Goal: Task Accomplishment & Management: Use online tool/utility

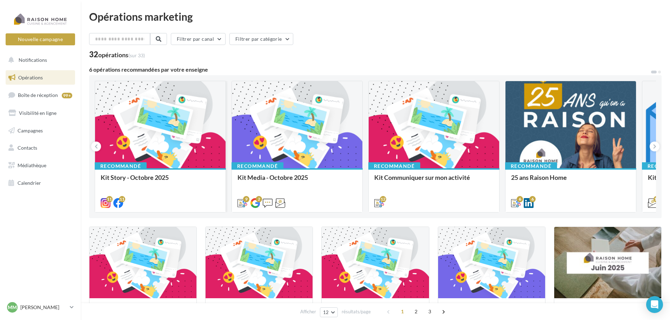
click at [143, 137] on div at bounding box center [160, 125] width 131 height 88
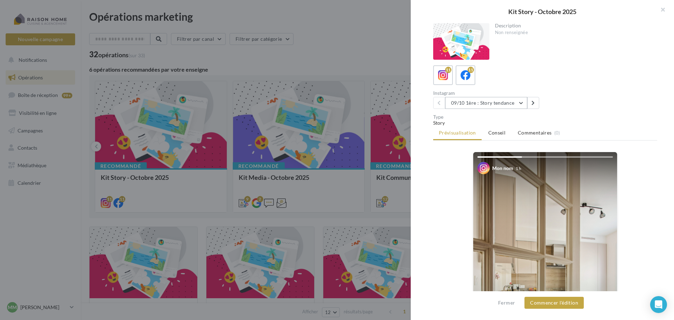
click at [481, 106] on button "09/10 1ère : Story tendance" at bounding box center [486, 103] width 82 height 12
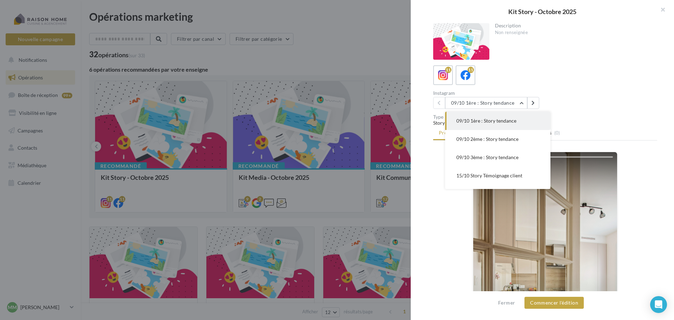
click at [484, 120] on span "09/10 1ère : Story tendance" at bounding box center [486, 121] width 60 height 6
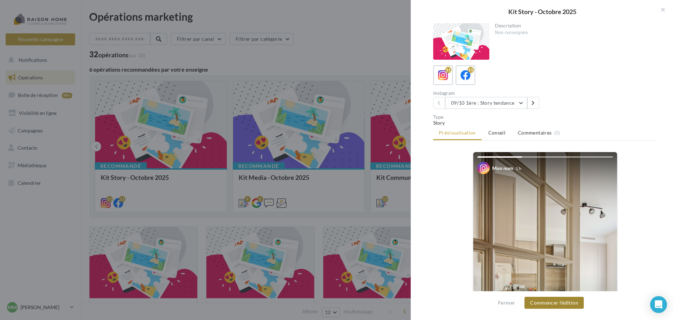
click at [543, 303] on button "Commencer l'édition" at bounding box center [553, 303] width 59 height 12
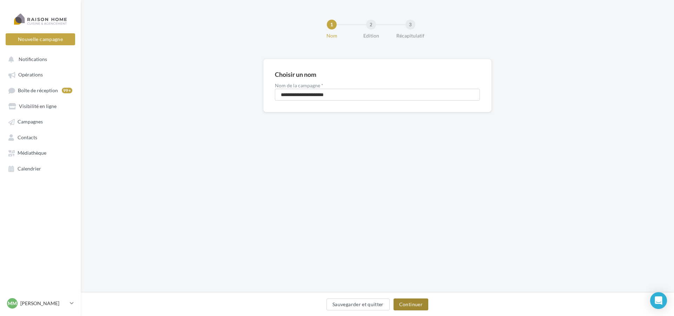
click at [411, 307] on button "Continuer" at bounding box center [410, 305] width 35 height 12
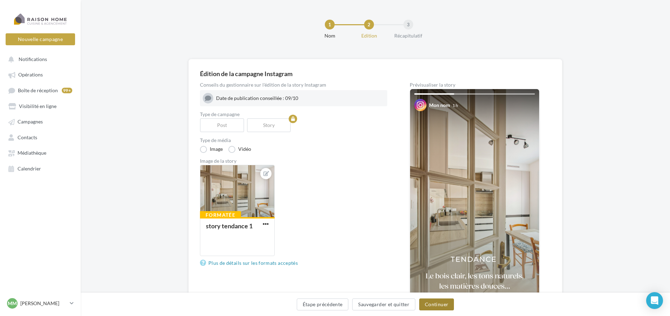
click at [443, 304] on button "Continuer" at bounding box center [436, 305] width 35 height 12
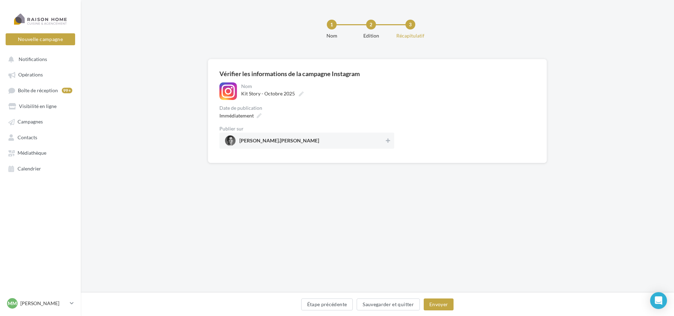
click at [252, 108] on div "Date de publication" at bounding box center [306, 108] width 175 height 5
click at [256, 115] on div "Immédiatement" at bounding box center [240, 116] width 46 height 10
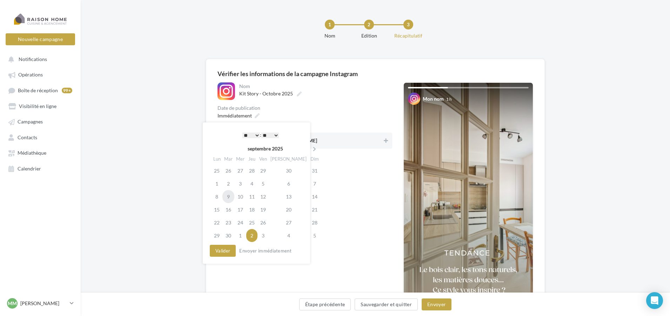
click at [233, 197] on td "9" at bounding box center [229, 196] width 12 height 13
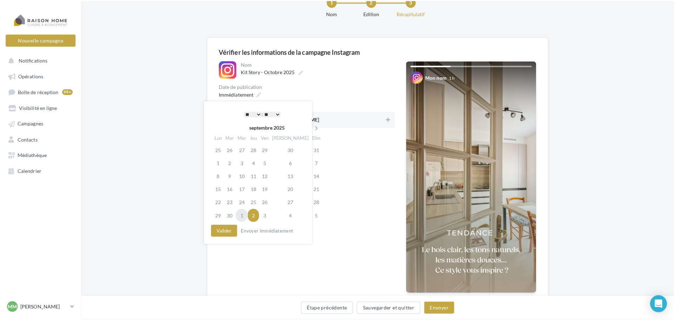
scroll to position [35, 0]
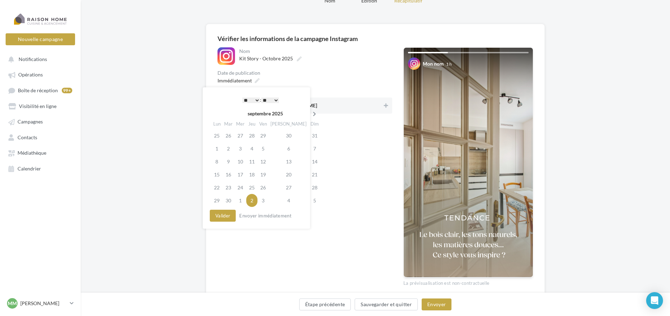
click at [309, 117] on th at bounding box center [315, 113] width 12 height 11
click at [253, 152] on td "9" at bounding box center [251, 148] width 11 height 13
click at [218, 218] on button "Valider" at bounding box center [223, 216] width 26 height 12
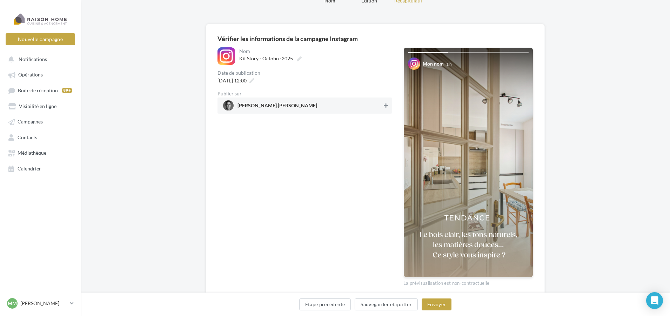
click at [389, 106] on button at bounding box center [386, 105] width 7 height 8
click at [443, 308] on button "Envoyer" at bounding box center [437, 305] width 30 height 12
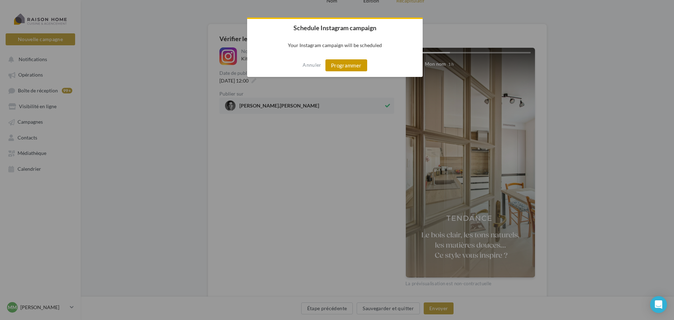
click at [342, 71] on button "Programmer" at bounding box center [346, 65] width 42 height 12
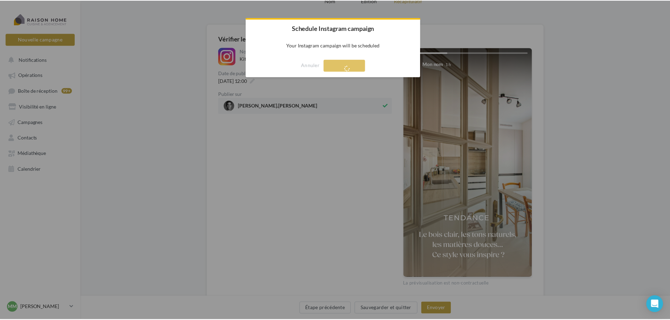
scroll to position [11, 0]
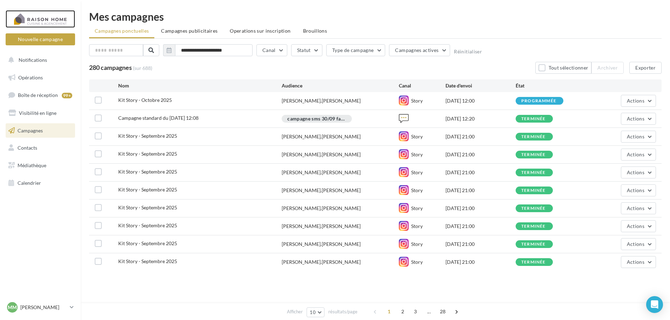
click at [52, 21] on div at bounding box center [40, 19] width 56 height 18
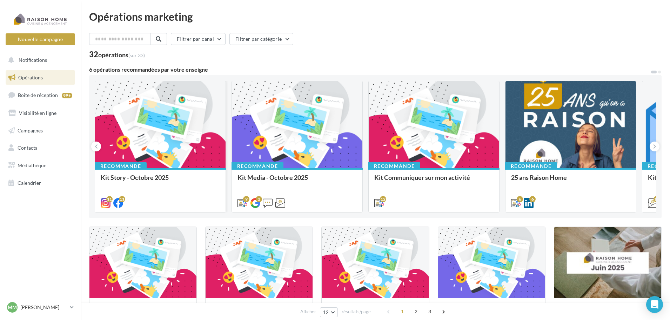
click at [160, 113] on div at bounding box center [160, 125] width 131 height 88
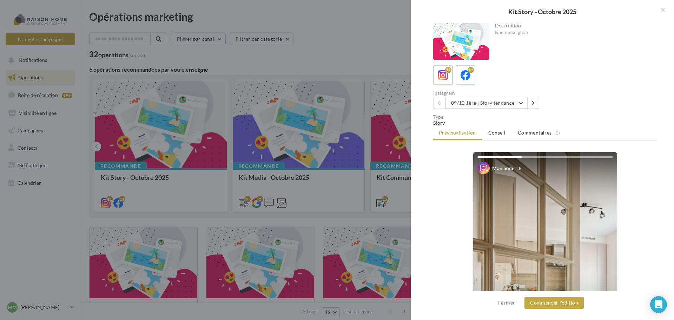
click at [501, 102] on button "09/10 1ère : Story tendance" at bounding box center [486, 103] width 82 height 12
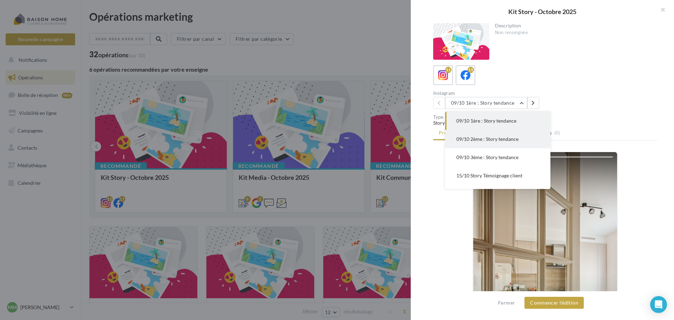
click at [484, 139] on span "09/10 2ème : Story tendance" at bounding box center [487, 139] width 62 height 6
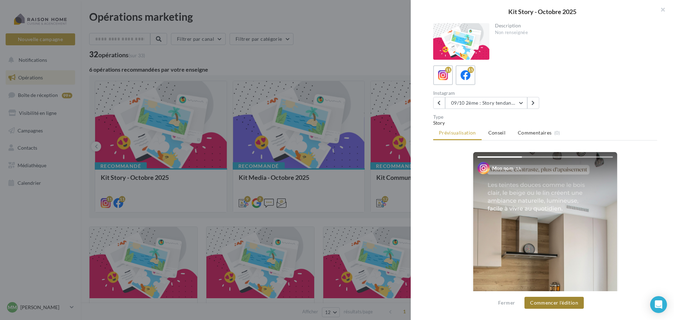
click at [546, 305] on button "Commencer l'édition" at bounding box center [553, 303] width 59 height 12
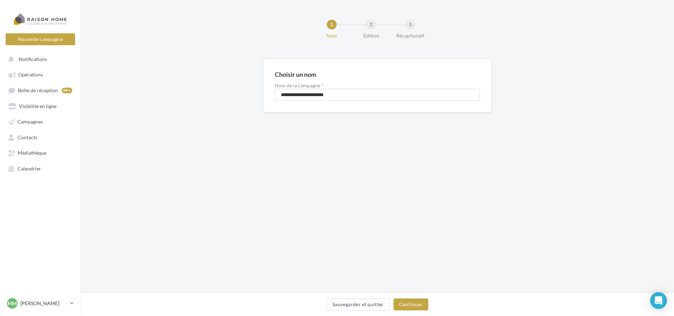
click at [416, 296] on div "Sauvegarder et quitter Continuer" at bounding box center [377, 305] width 593 height 24
click at [416, 305] on button "Continuer" at bounding box center [410, 305] width 35 height 12
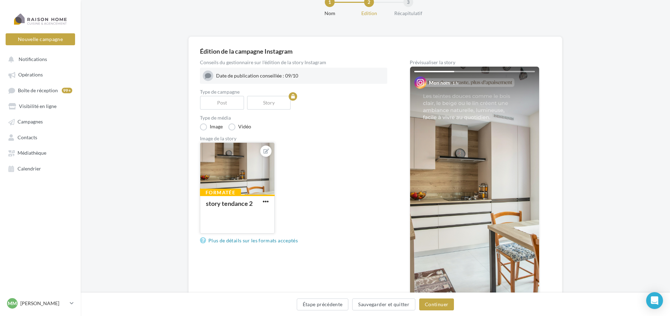
scroll to position [35, 0]
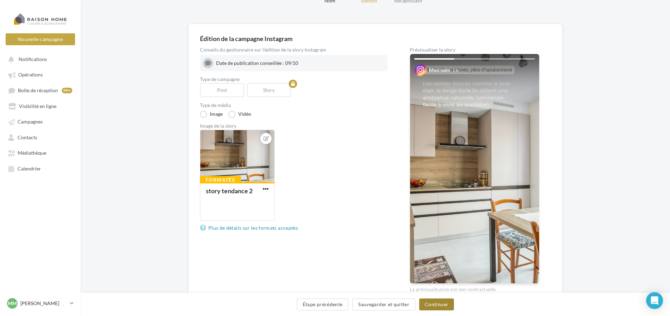
click at [430, 307] on button "Continuer" at bounding box center [436, 305] width 35 height 12
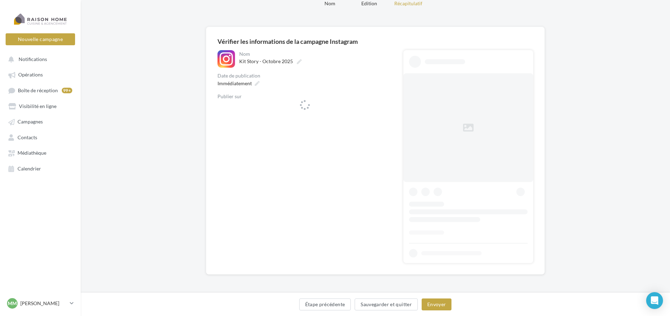
scroll to position [32, 0]
click at [252, 85] on div "Immédiatement" at bounding box center [238, 83] width 46 height 10
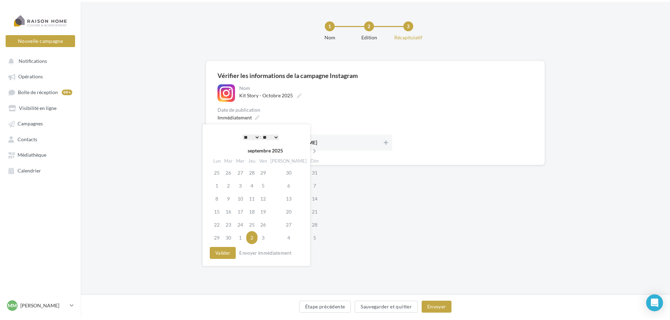
scroll to position [0, 0]
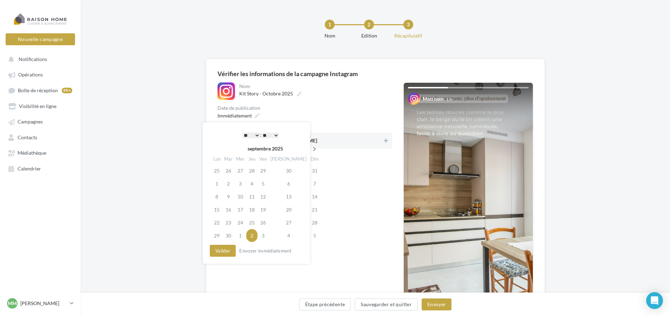
click at [310, 151] on icon at bounding box center [314, 149] width 9 height 5
click at [257, 184] on td "9" at bounding box center [251, 183] width 11 height 13
click at [275, 136] on select "** ** ** ** ** **" at bounding box center [270, 136] width 18 height 6
click at [216, 252] on button "Valider" at bounding box center [223, 251] width 26 height 12
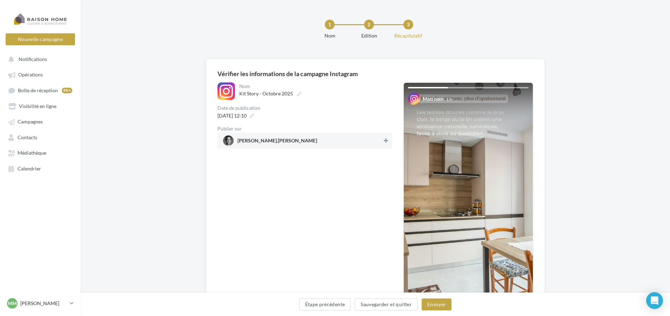
click at [386, 143] on icon at bounding box center [386, 140] width 4 height 5
click at [434, 305] on button "Envoyer" at bounding box center [437, 305] width 30 height 12
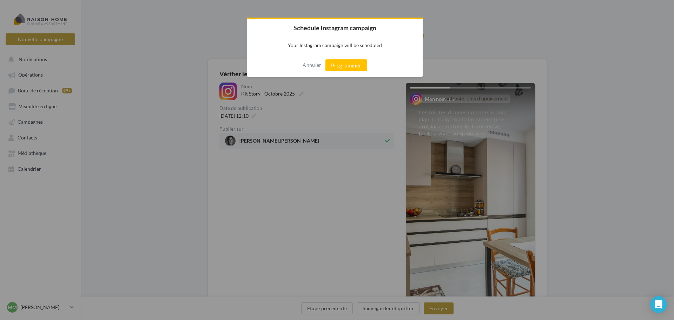
click at [354, 73] on div "Annuler Programmer" at bounding box center [334, 65] width 175 height 23
click at [351, 67] on button "Programmer" at bounding box center [346, 65] width 42 height 12
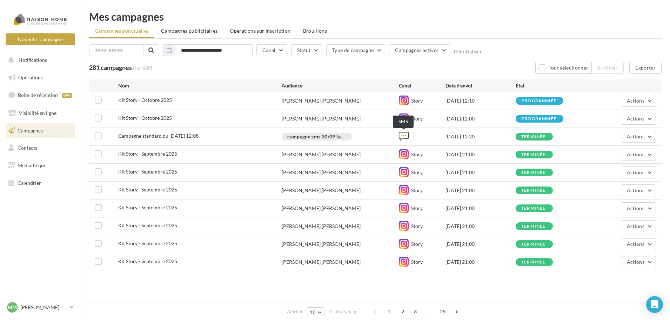
click at [404, 137] on icon at bounding box center [404, 136] width 10 height 10
click at [33, 18] on div at bounding box center [40, 19] width 56 height 18
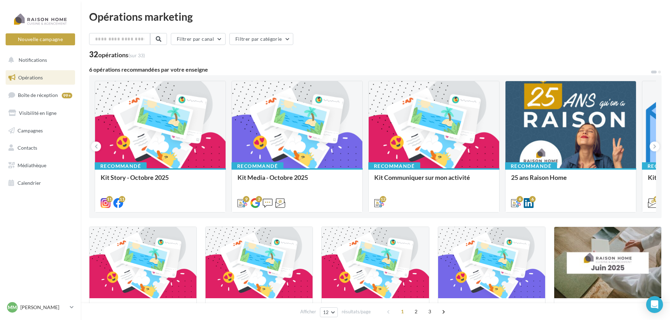
click at [157, 111] on div at bounding box center [160, 125] width 131 height 88
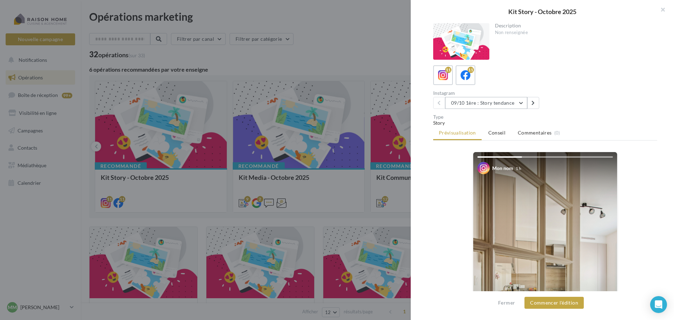
click at [515, 102] on button "09/10 1ère : Story tendance" at bounding box center [486, 103] width 82 height 12
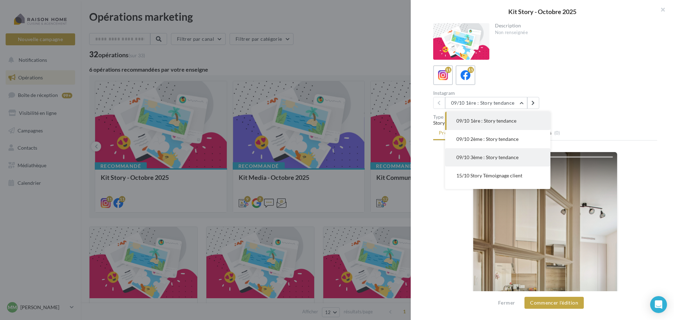
click at [502, 157] on span "09/10 3ème : Story tendance" at bounding box center [487, 157] width 62 height 6
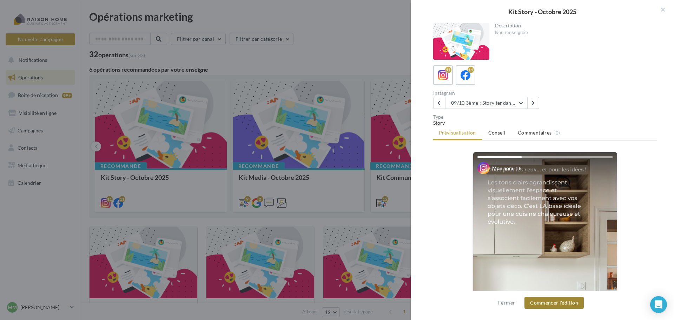
click at [551, 303] on button "Commencer l'édition" at bounding box center [553, 303] width 59 height 12
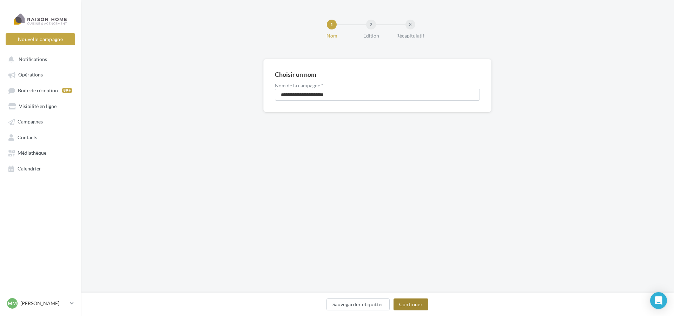
click at [406, 305] on button "Continuer" at bounding box center [410, 305] width 35 height 12
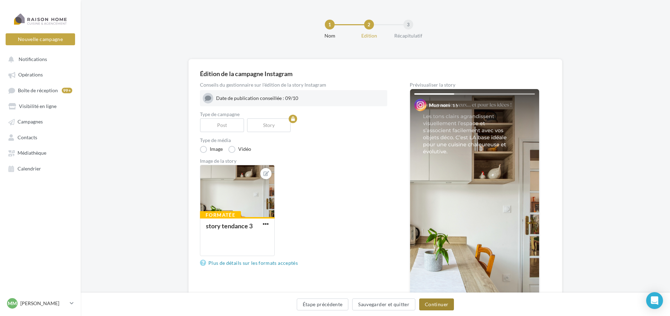
click at [438, 305] on button "Continuer" at bounding box center [436, 305] width 35 height 12
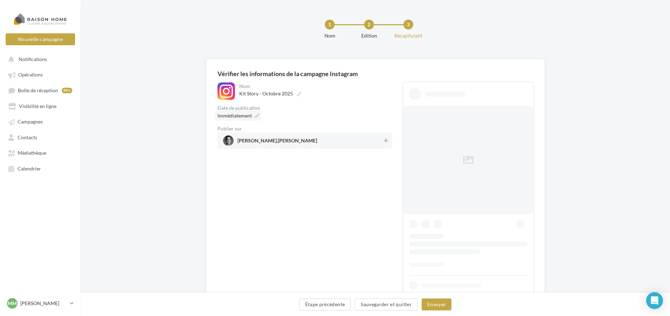
click at [260, 112] on div "Immédiatement" at bounding box center [238, 116] width 46 height 10
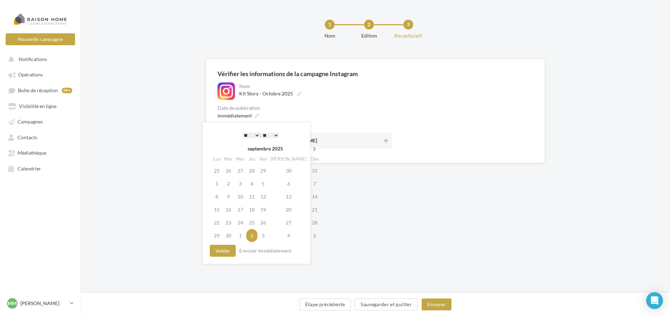
click at [310, 148] on icon at bounding box center [314, 149] width 9 height 5
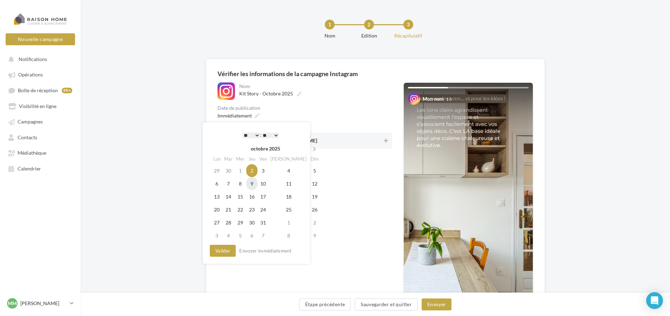
click at [256, 186] on td "9" at bounding box center [251, 183] width 11 height 13
click at [224, 254] on button "Valider" at bounding box center [223, 251] width 26 height 12
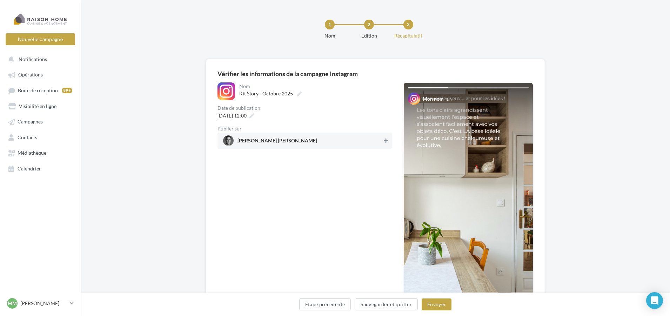
click at [388, 142] on icon at bounding box center [386, 140] width 4 height 5
click at [439, 304] on button "Envoyer" at bounding box center [437, 305] width 30 height 12
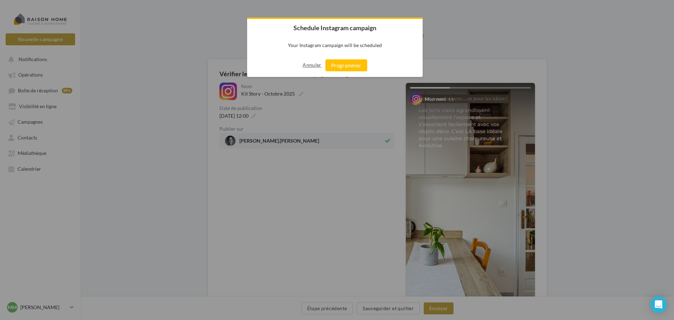
click at [316, 66] on button "Annuler" at bounding box center [312, 64] width 19 height 11
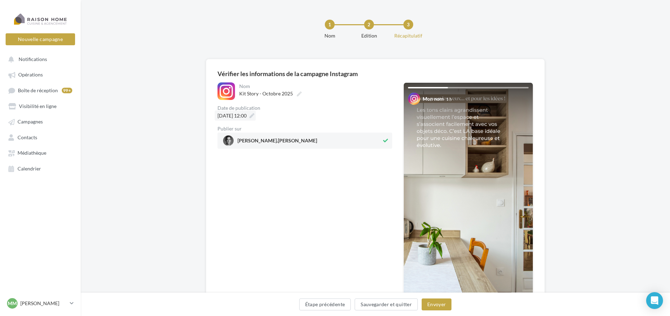
click at [254, 115] on icon at bounding box center [252, 115] width 5 height 5
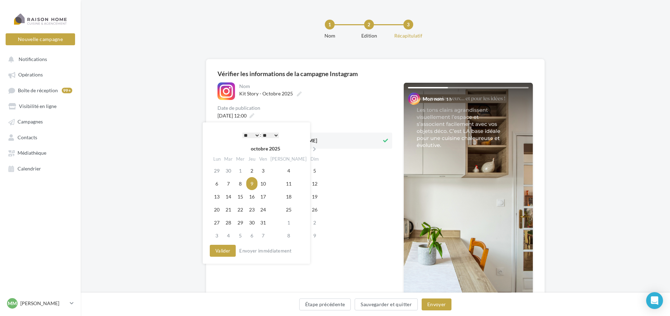
click at [276, 134] on select "** ** ** ** ** **" at bounding box center [270, 136] width 18 height 6
click at [219, 252] on button "Valider" at bounding box center [223, 251] width 26 height 12
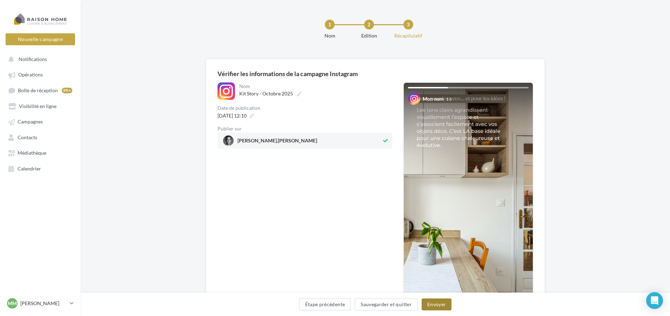
click at [434, 307] on button "Envoyer" at bounding box center [437, 305] width 30 height 12
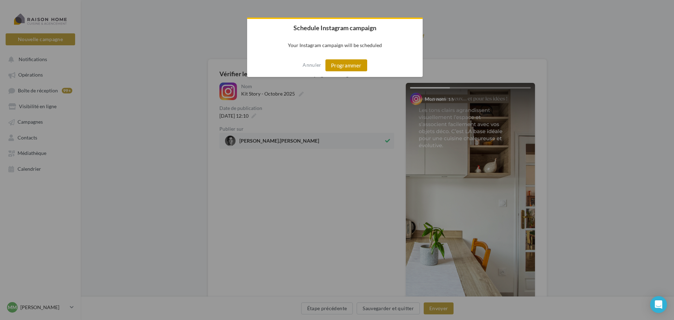
click at [340, 68] on button "Programmer" at bounding box center [346, 65] width 42 height 12
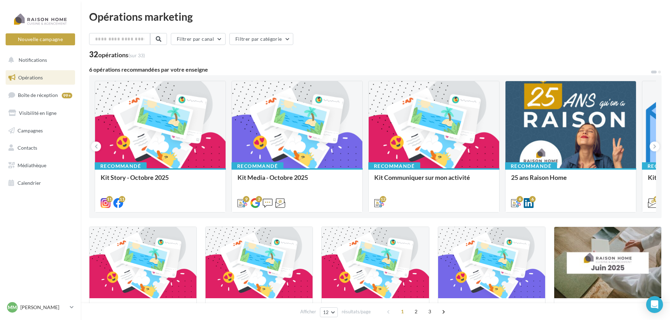
drag, startPoint x: 118, startPoint y: 75, endPoint x: 130, endPoint y: 138, distance: 64.2
click at [130, 138] on div at bounding box center [160, 125] width 131 height 88
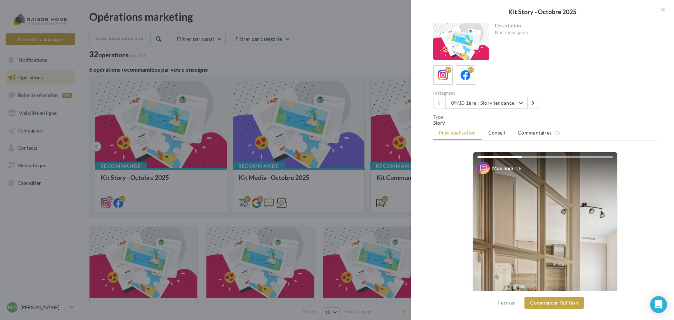
click at [517, 105] on button "09/10 1ère : Story tendance" at bounding box center [486, 103] width 82 height 12
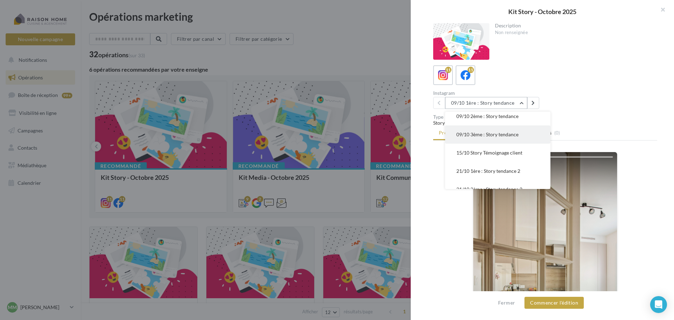
scroll to position [35, 0]
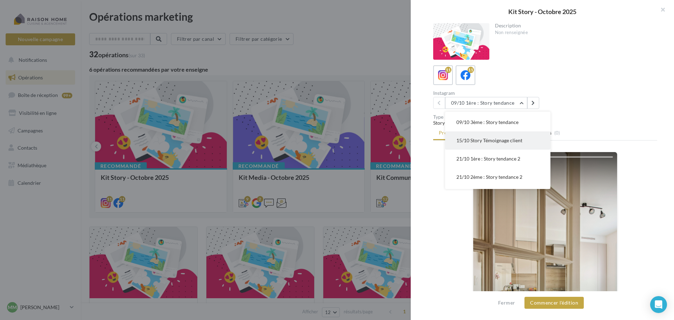
click at [495, 144] on button "15/10 Story Témoignage client" at bounding box center [497, 140] width 105 height 18
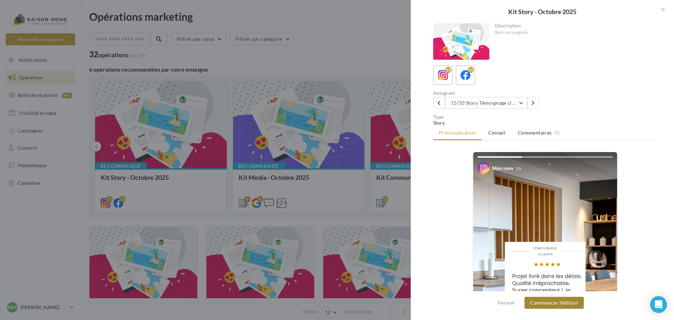
click at [552, 306] on button "Commencer l'édition" at bounding box center [553, 303] width 59 height 12
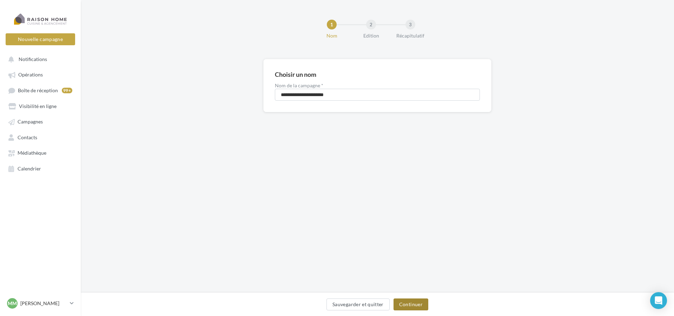
click at [416, 305] on button "Continuer" at bounding box center [410, 305] width 35 height 12
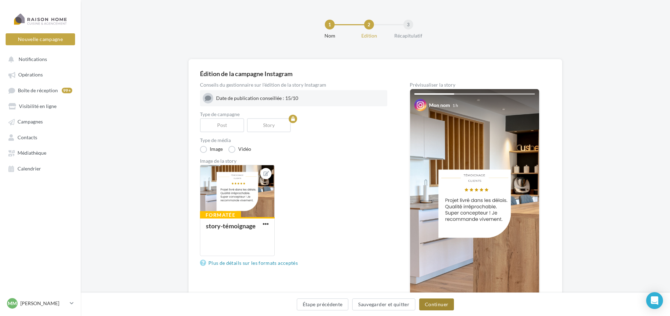
click at [437, 304] on button "Continuer" at bounding box center [436, 305] width 35 height 12
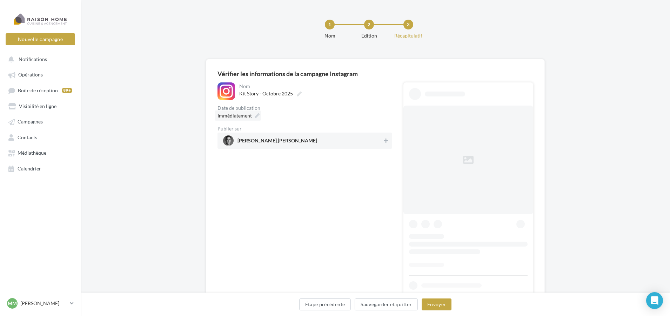
click at [257, 116] on icon at bounding box center [257, 115] width 5 height 5
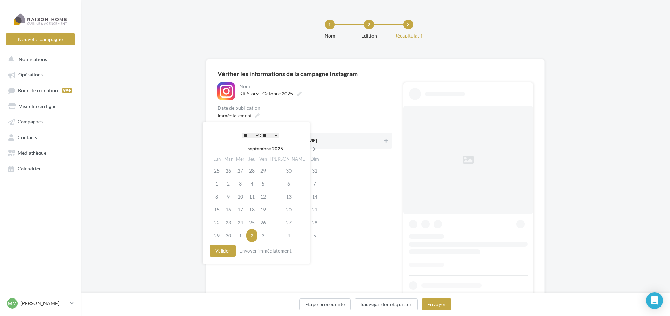
click at [309, 146] on th at bounding box center [315, 149] width 12 height 11
click at [239, 196] on td "15" at bounding box center [240, 196] width 12 height 13
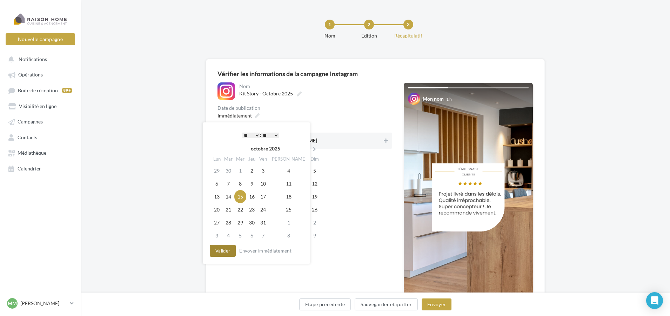
click at [216, 248] on button "Valider" at bounding box center [223, 251] width 26 height 12
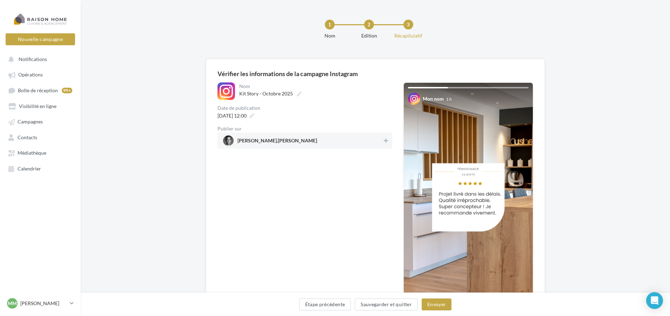
click at [378, 139] on span "[PERSON_NAME].[PERSON_NAME]" at bounding box center [302, 140] width 159 height 11
click at [434, 308] on button "Envoyer" at bounding box center [437, 305] width 30 height 12
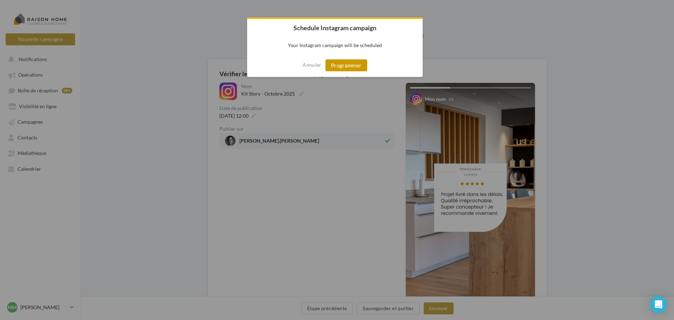
click at [350, 69] on button "Programmer" at bounding box center [346, 65] width 42 height 12
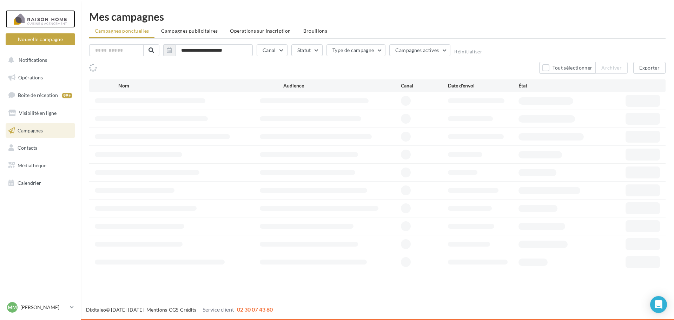
click at [38, 18] on div at bounding box center [40, 19] width 56 height 18
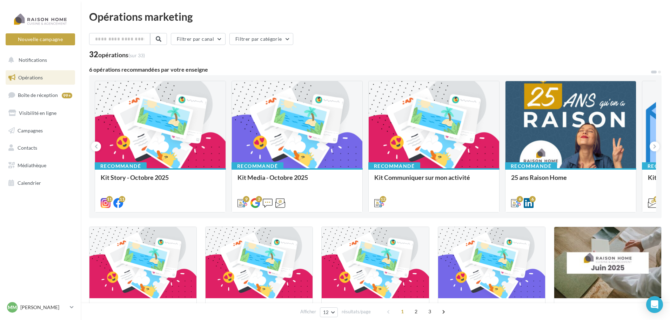
click at [148, 148] on div at bounding box center [160, 125] width 131 height 88
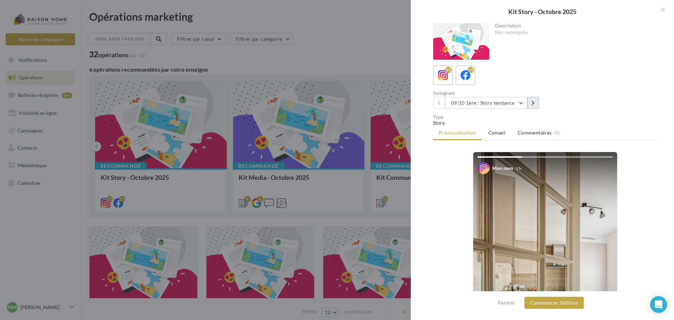
click at [534, 105] on icon at bounding box center [532, 102] width 3 height 5
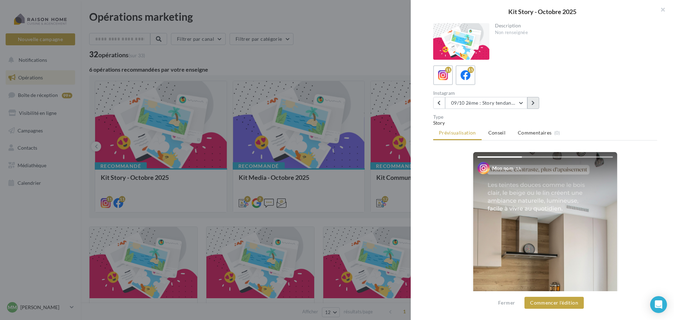
click at [533, 102] on icon at bounding box center [532, 102] width 3 height 5
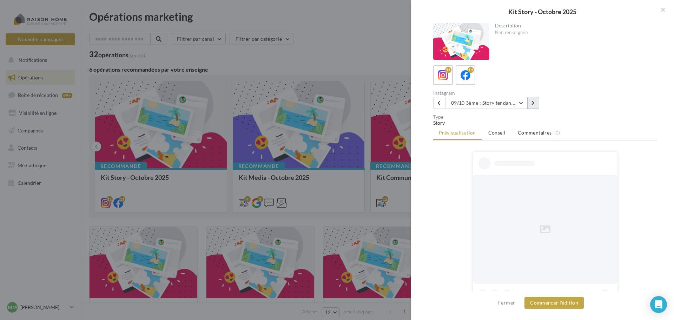
click at [533, 102] on icon at bounding box center [532, 102] width 3 height 5
click at [523, 102] on button "15/10 Story Témoignage client" at bounding box center [486, 103] width 82 height 12
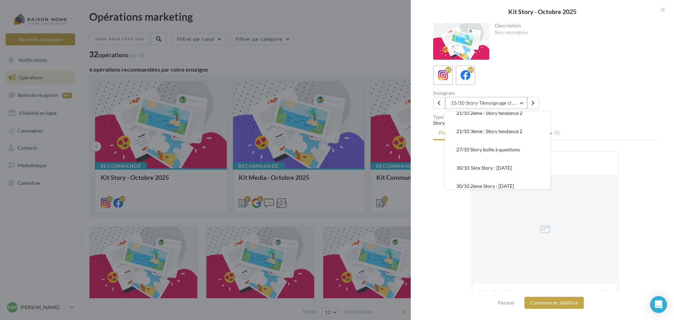
scroll to position [107, 0]
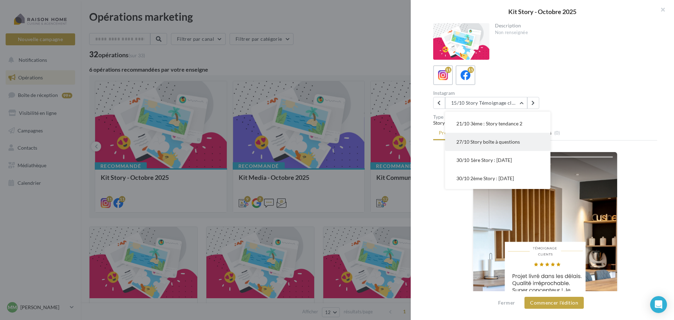
click at [518, 140] on span "27/10 Story boîte à questions" at bounding box center [488, 142] width 64 height 6
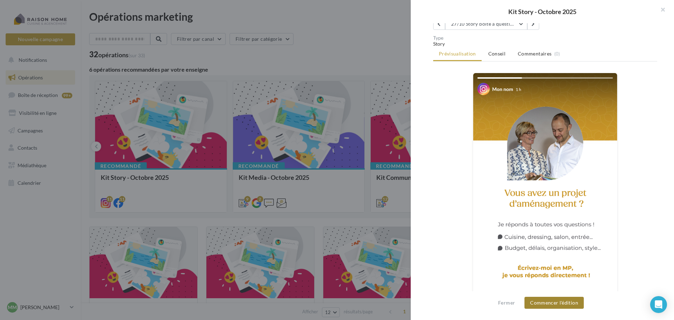
scroll to position [15, 0]
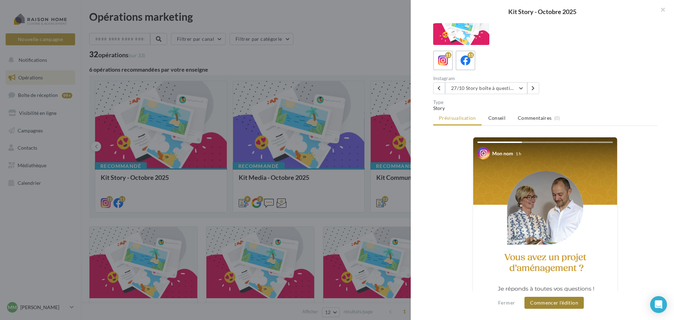
click at [555, 305] on button "Commencer l'édition" at bounding box center [553, 303] width 59 height 12
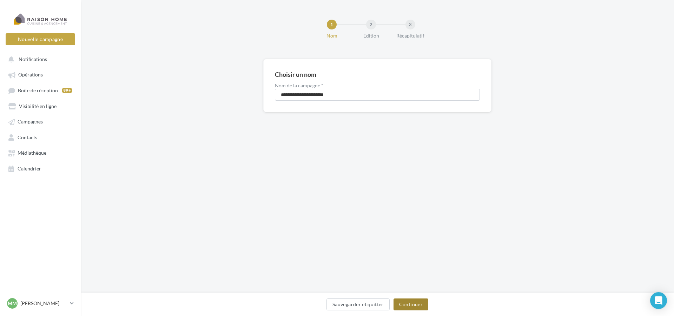
click at [416, 301] on button "Continuer" at bounding box center [410, 305] width 35 height 12
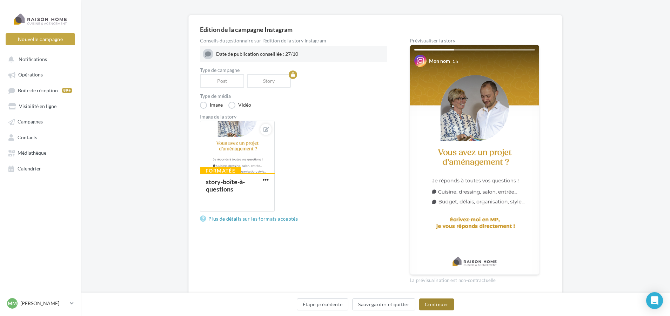
click at [438, 301] on button "Continuer" at bounding box center [436, 305] width 35 height 12
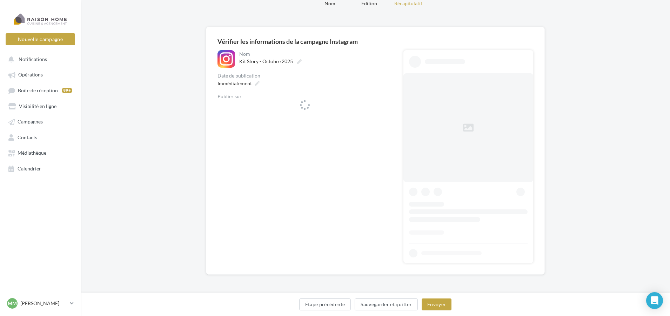
scroll to position [32, 0]
click at [255, 84] on icon at bounding box center [257, 83] width 5 height 5
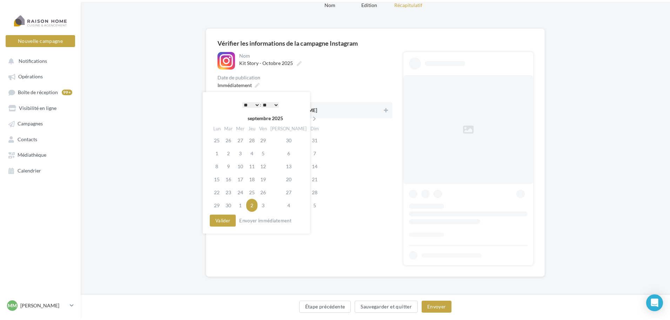
scroll to position [0, 0]
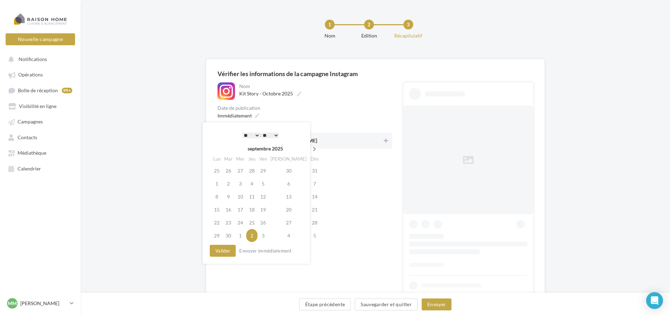
click at [310, 149] on icon at bounding box center [314, 149] width 9 height 5
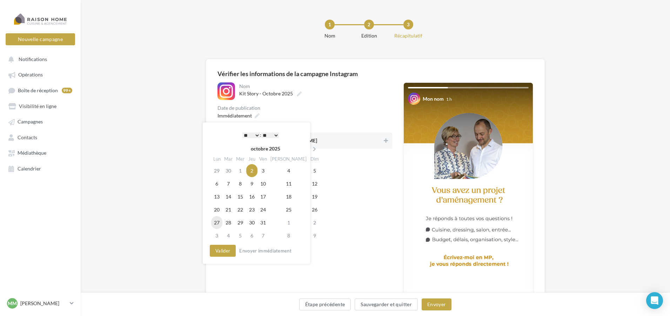
click at [217, 222] on td "27" at bounding box center [216, 222] width 11 height 13
click at [229, 257] on div "**********" at bounding box center [256, 192] width 107 height 141
click at [226, 254] on button "Valider" at bounding box center [223, 251] width 26 height 12
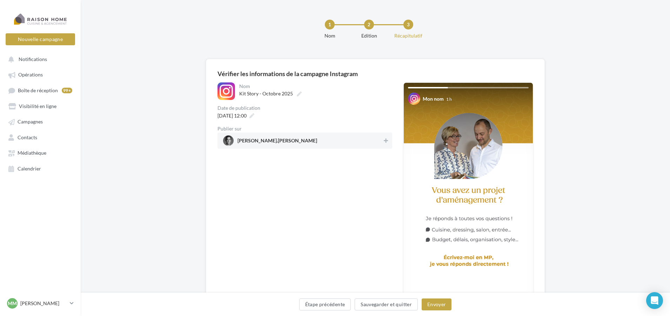
click at [387, 146] on div "[PERSON_NAME].[PERSON_NAME]" at bounding box center [305, 141] width 175 height 16
click at [386, 145] on button at bounding box center [386, 141] width 8 height 8
drag, startPoint x: 379, startPoint y: 139, endPoint x: 404, endPoint y: 179, distance: 47.4
click at [379, 139] on span "[PERSON_NAME].[PERSON_NAME]" at bounding box center [302, 140] width 159 height 11
click at [440, 302] on button "Envoyer" at bounding box center [437, 305] width 30 height 12
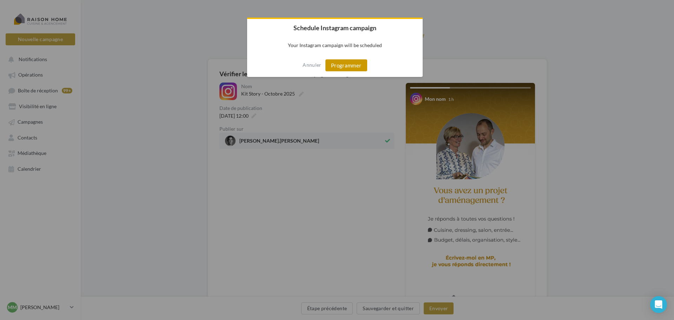
click at [343, 68] on button "Programmer" at bounding box center [346, 65] width 42 height 12
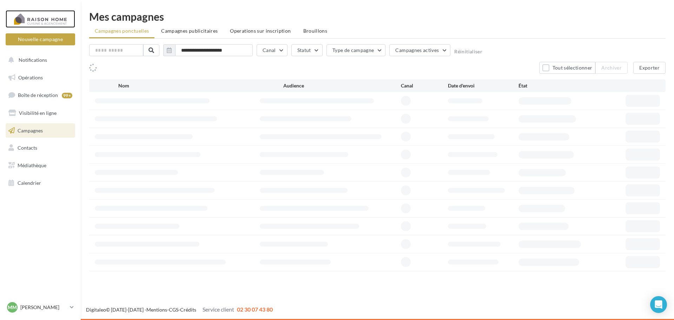
drag, startPoint x: 0, startPoint y: 0, endPoint x: 57, endPoint y: 25, distance: 62.3
click at [57, 25] on div at bounding box center [40, 19] width 56 height 18
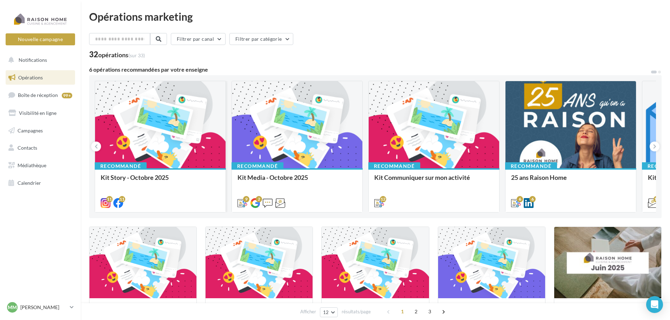
click at [178, 137] on div at bounding box center [160, 125] width 131 height 88
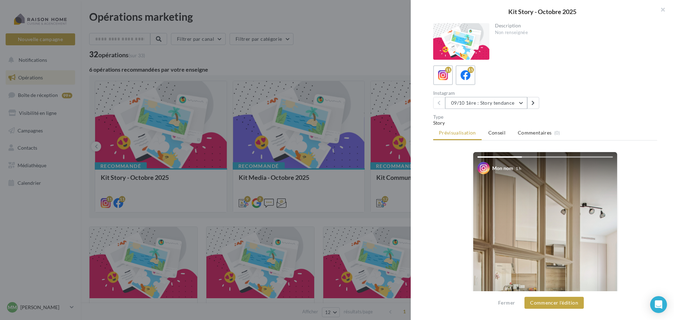
click at [520, 102] on button "09/10 1ère : Story tendance" at bounding box center [486, 103] width 82 height 12
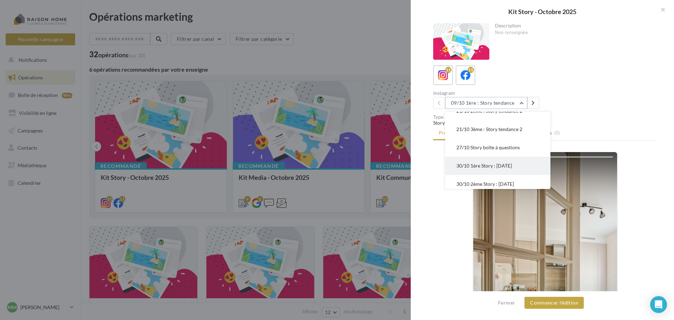
scroll to position [88, 0]
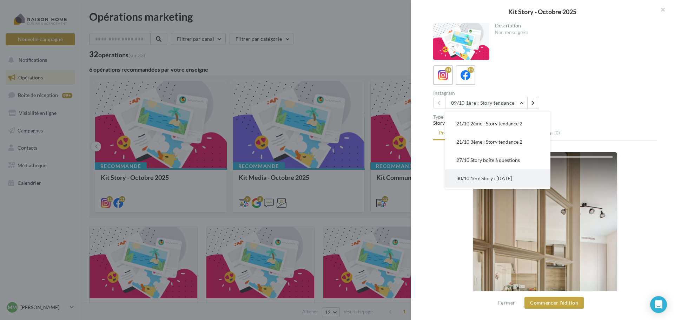
click at [495, 177] on span "30/10 1ère Story : Halloween" at bounding box center [483, 178] width 55 height 6
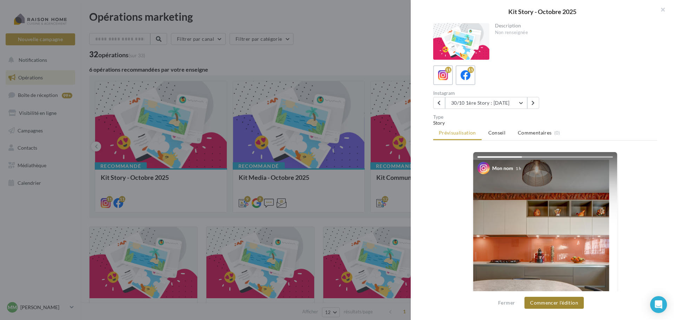
click at [565, 304] on button "Commencer l'édition" at bounding box center [553, 303] width 59 height 12
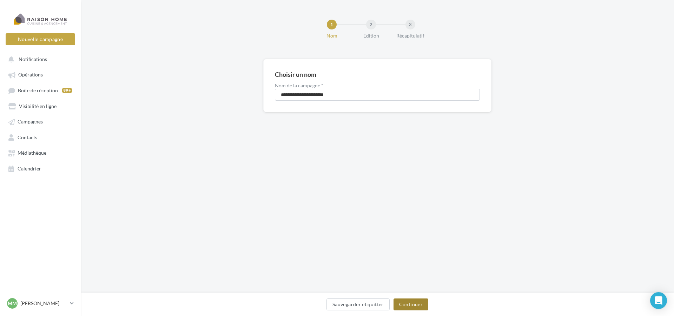
click at [407, 307] on button "Continuer" at bounding box center [410, 305] width 35 height 12
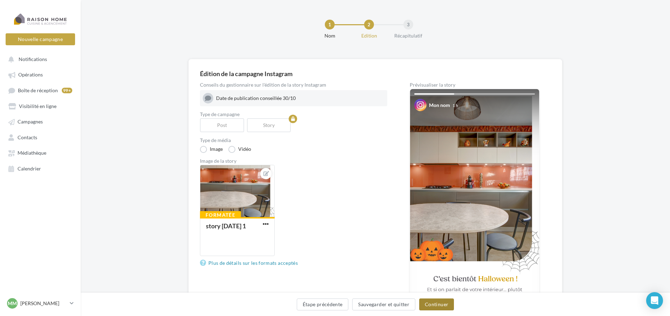
click at [433, 309] on button "Continuer" at bounding box center [436, 305] width 35 height 12
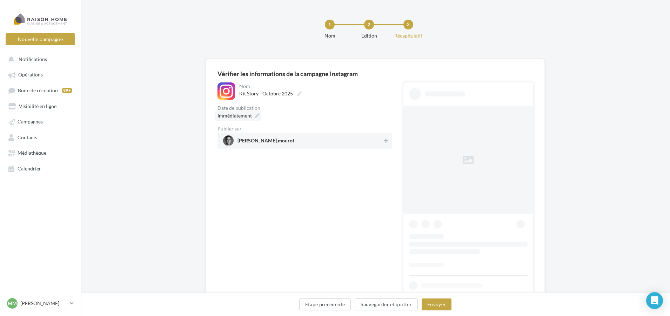
click at [253, 116] on div "Immédiatement" at bounding box center [238, 116] width 46 height 10
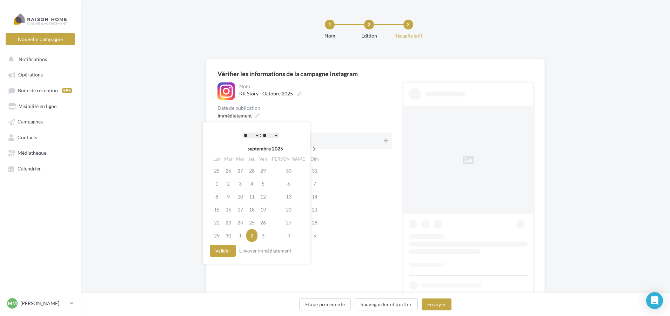
click at [310, 149] on icon at bounding box center [314, 149] width 9 height 5
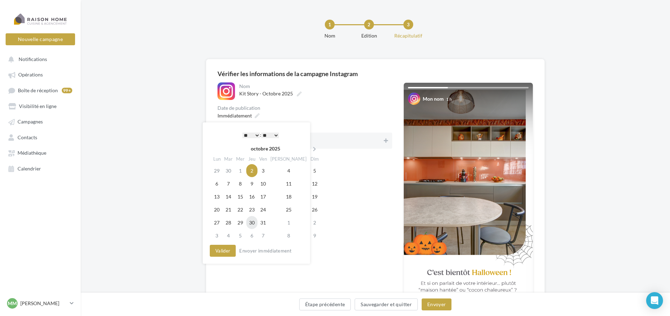
click at [258, 223] on td "30" at bounding box center [251, 222] width 11 height 13
click at [226, 249] on button "Valider" at bounding box center [223, 251] width 26 height 12
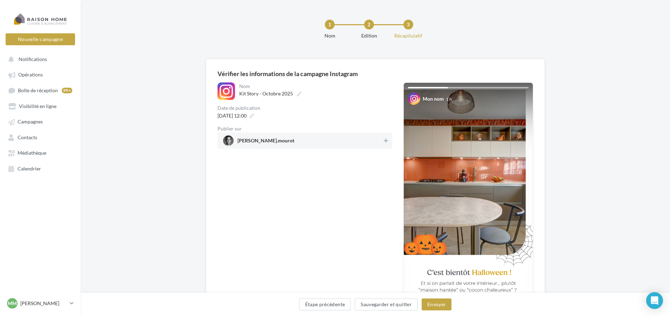
click at [396, 135] on div "**********" at bounding box center [376, 204] width 316 height 245
click at [383, 140] on button at bounding box center [386, 141] width 7 height 8
click at [433, 305] on button "Envoyer" at bounding box center [437, 305] width 30 height 12
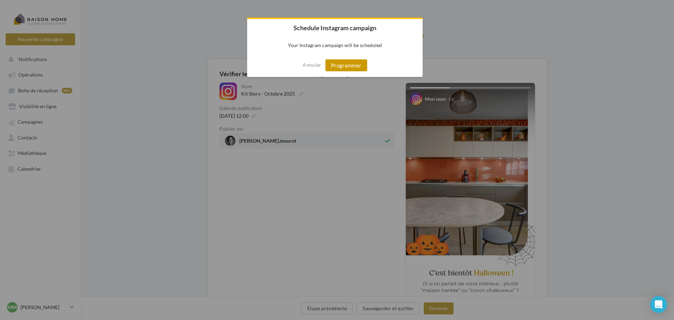
click at [335, 66] on button "Programmer" at bounding box center [346, 65] width 42 height 12
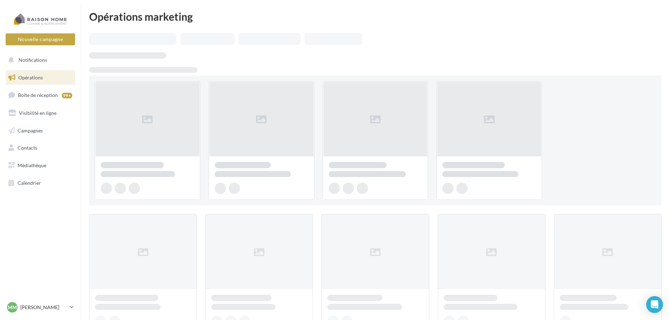
click at [124, 106] on div at bounding box center [148, 140] width 106 height 119
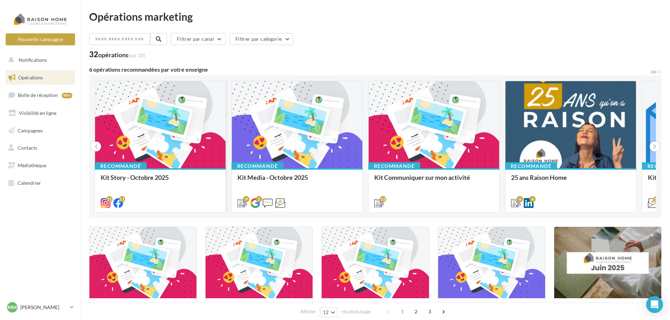
click at [139, 114] on div at bounding box center [160, 125] width 131 height 88
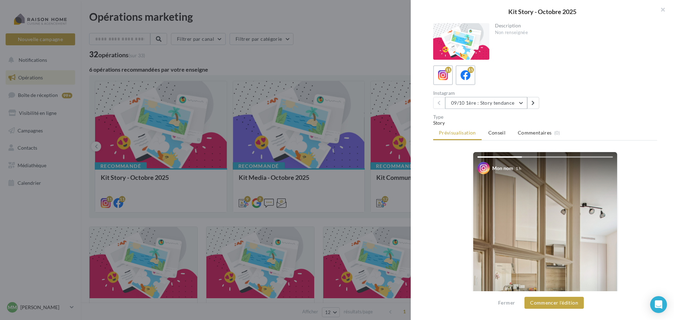
click at [496, 105] on button "09/10 1ère : Story tendance" at bounding box center [486, 103] width 82 height 12
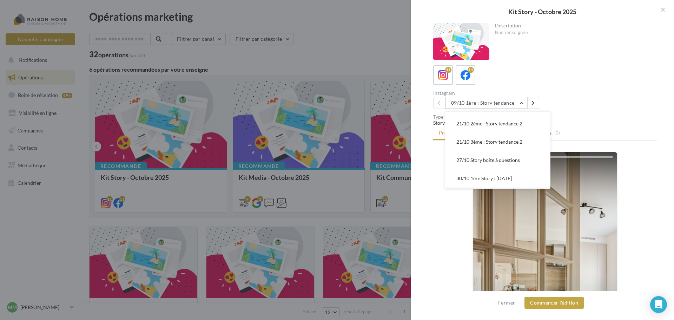
scroll to position [124, 0]
click at [503, 160] on span "30/10 2ème Story : Halloween" at bounding box center [485, 161] width 58 height 6
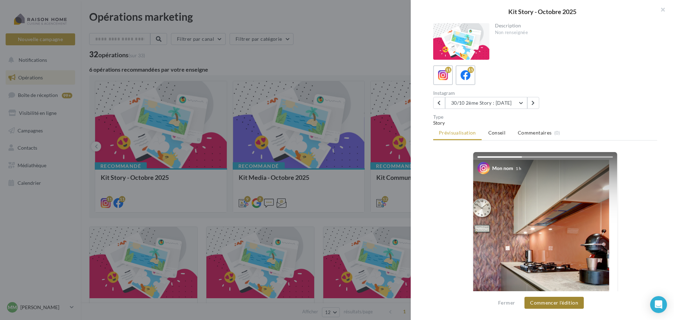
click at [549, 301] on button "Commencer l'édition" at bounding box center [553, 303] width 59 height 12
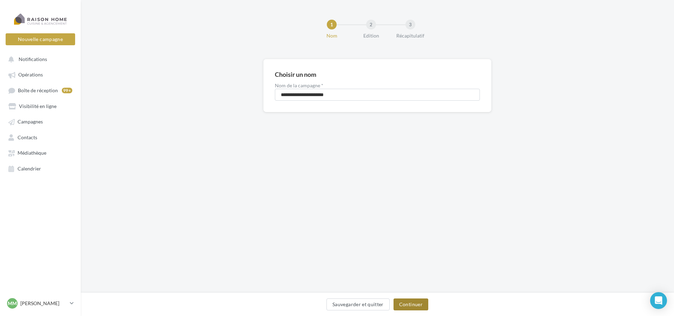
click at [413, 306] on button "Continuer" at bounding box center [410, 305] width 35 height 12
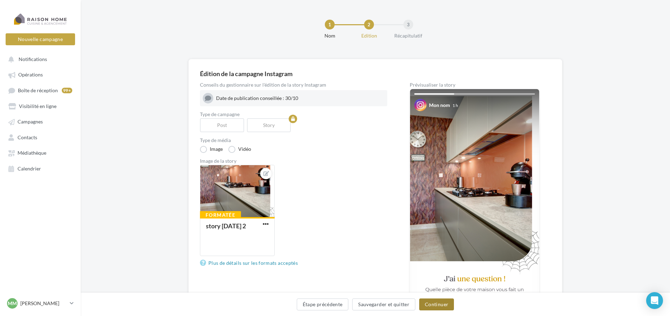
click at [447, 306] on button "Continuer" at bounding box center [436, 305] width 35 height 12
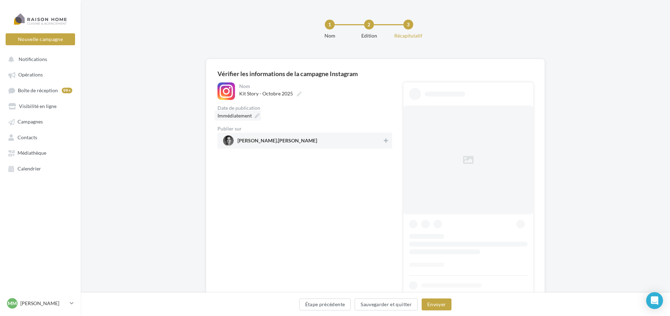
click at [255, 117] on icon at bounding box center [257, 115] width 5 height 5
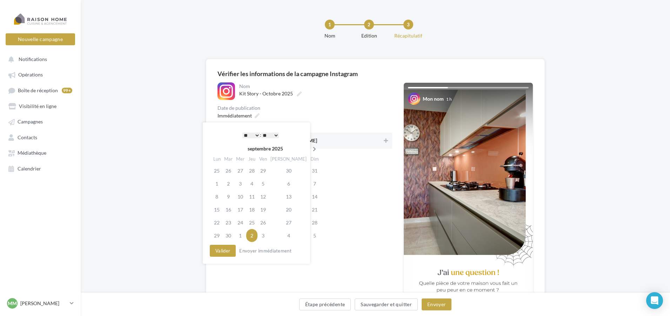
click at [310, 150] on icon at bounding box center [314, 149] width 9 height 5
click at [253, 222] on td "30" at bounding box center [251, 222] width 11 height 13
click at [222, 254] on button "Valider" at bounding box center [223, 251] width 26 height 12
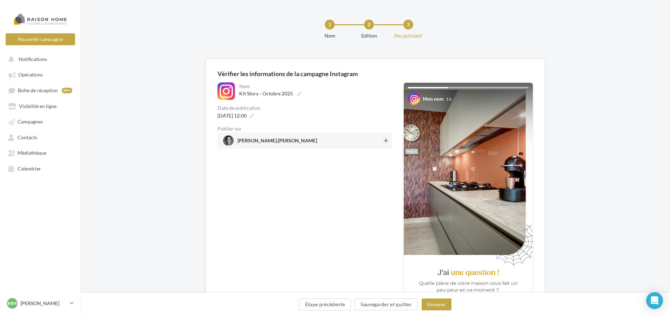
click at [386, 143] on icon at bounding box center [386, 140] width 4 height 5
click at [439, 307] on button "Envoyer" at bounding box center [437, 305] width 30 height 12
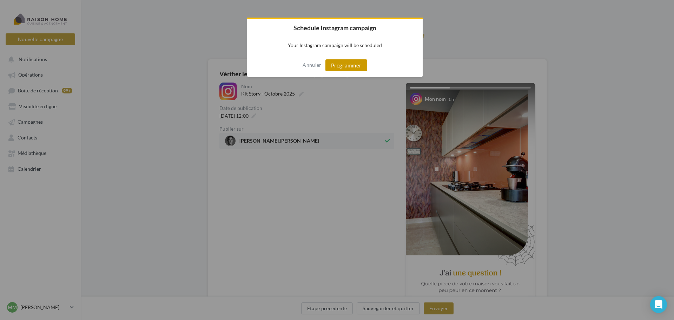
click at [353, 64] on button "Programmer" at bounding box center [346, 65] width 42 height 12
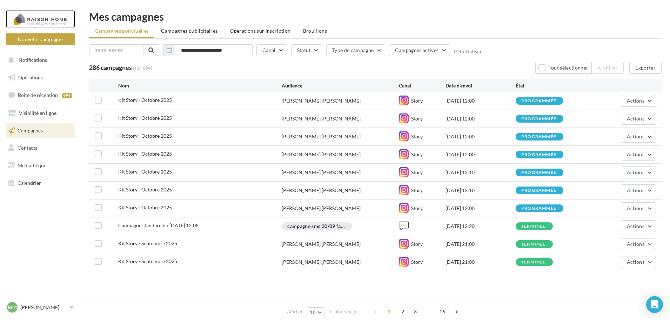
click at [53, 21] on div at bounding box center [40, 19] width 56 height 18
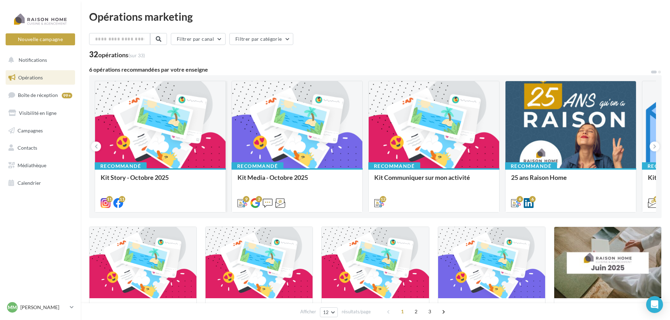
click at [152, 117] on div at bounding box center [160, 125] width 131 height 88
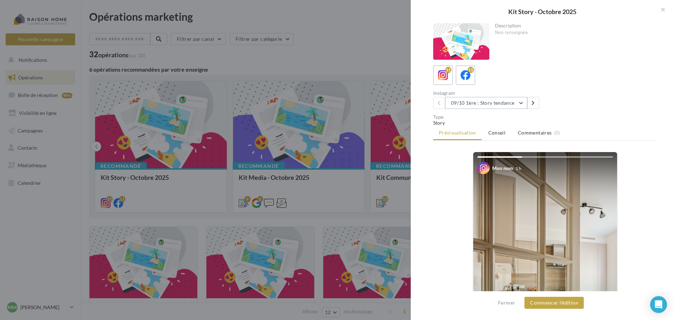
click at [499, 107] on button "09/10 1ère : Story tendance" at bounding box center [486, 103] width 82 height 12
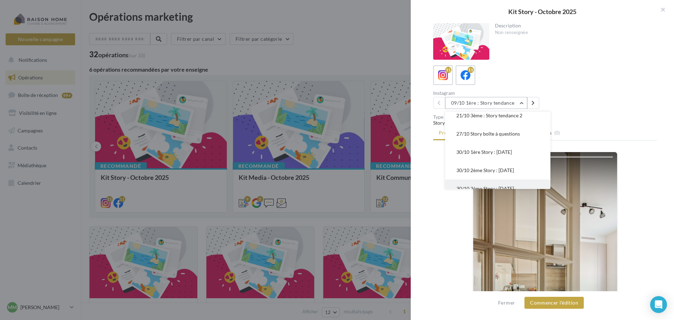
scroll to position [124, 0]
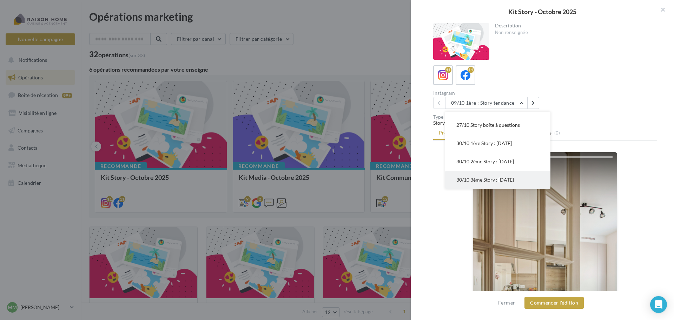
click at [497, 178] on span "30/10 3ème Story : Halloween" at bounding box center [485, 180] width 58 height 6
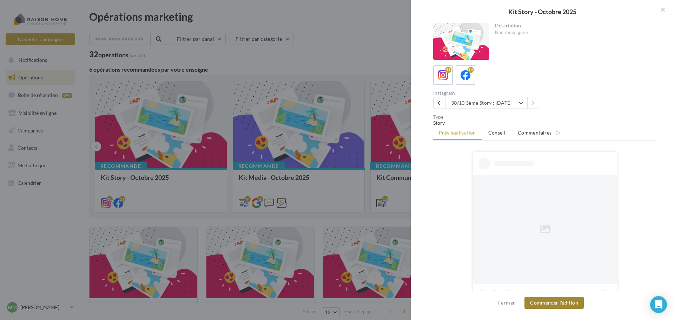
click at [553, 301] on button "Commencer l'édition" at bounding box center [553, 303] width 59 height 12
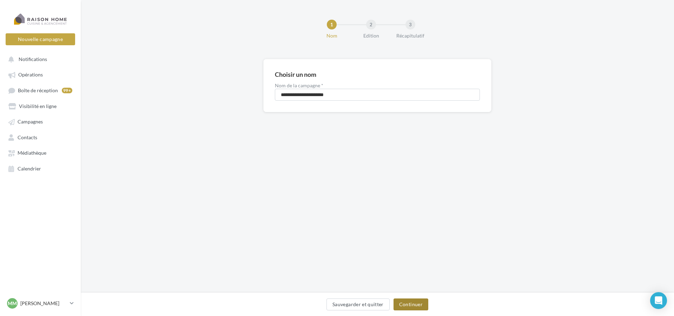
click at [417, 300] on button "Continuer" at bounding box center [410, 305] width 35 height 12
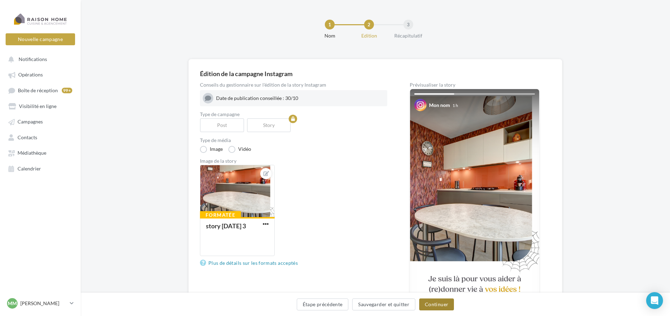
click at [440, 307] on button "Continuer" at bounding box center [436, 305] width 35 height 12
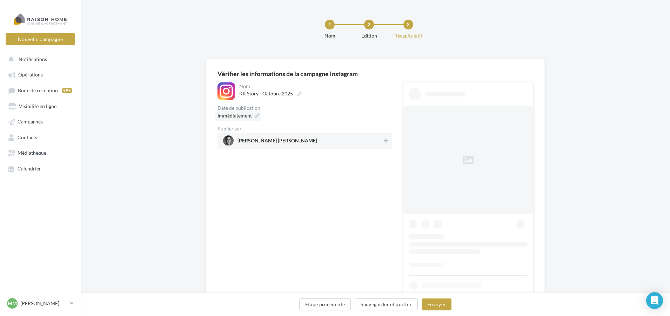
click at [256, 118] on icon at bounding box center [257, 115] width 5 height 5
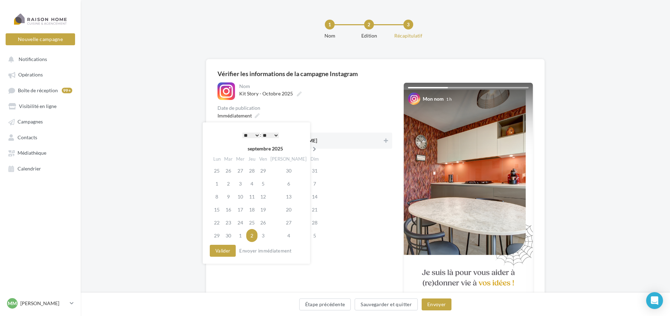
click at [310, 148] on icon at bounding box center [314, 149] width 9 height 5
click at [252, 224] on td "30" at bounding box center [251, 222] width 11 height 13
click at [226, 254] on button "Valider" at bounding box center [223, 251] width 26 height 12
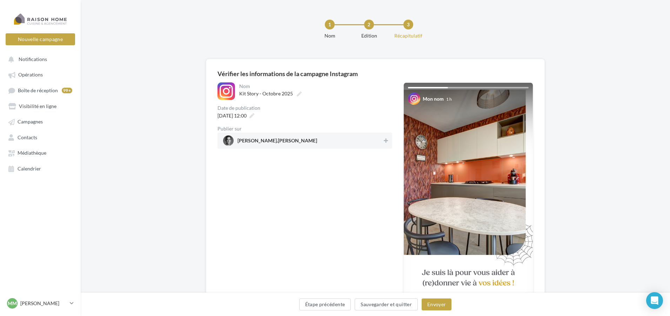
click at [381, 140] on span "mathieu.mourot" at bounding box center [302, 140] width 159 height 11
click at [426, 306] on button "Envoyer" at bounding box center [437, 305] width 30 height 12
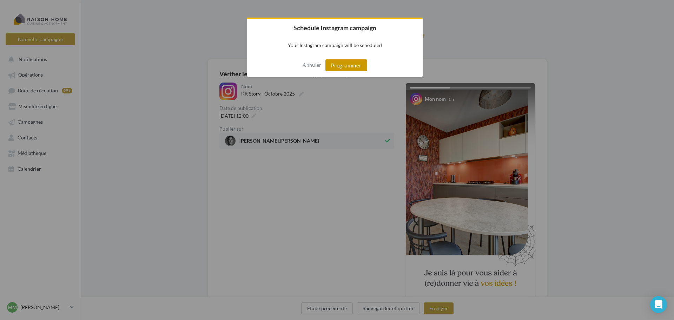
click at [334, 67] on button "Programmer" at bounding box center [346, 65] width 42 height 12
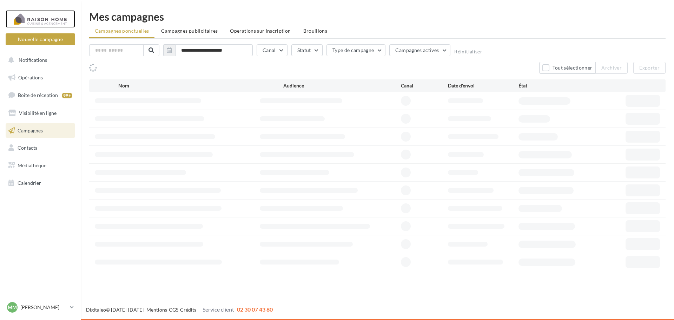
click at [48, 15] on div at bounding box center [40, 19] width 56 height 18
